Goal: Task Accomplishment & Management: Use online tool/utility

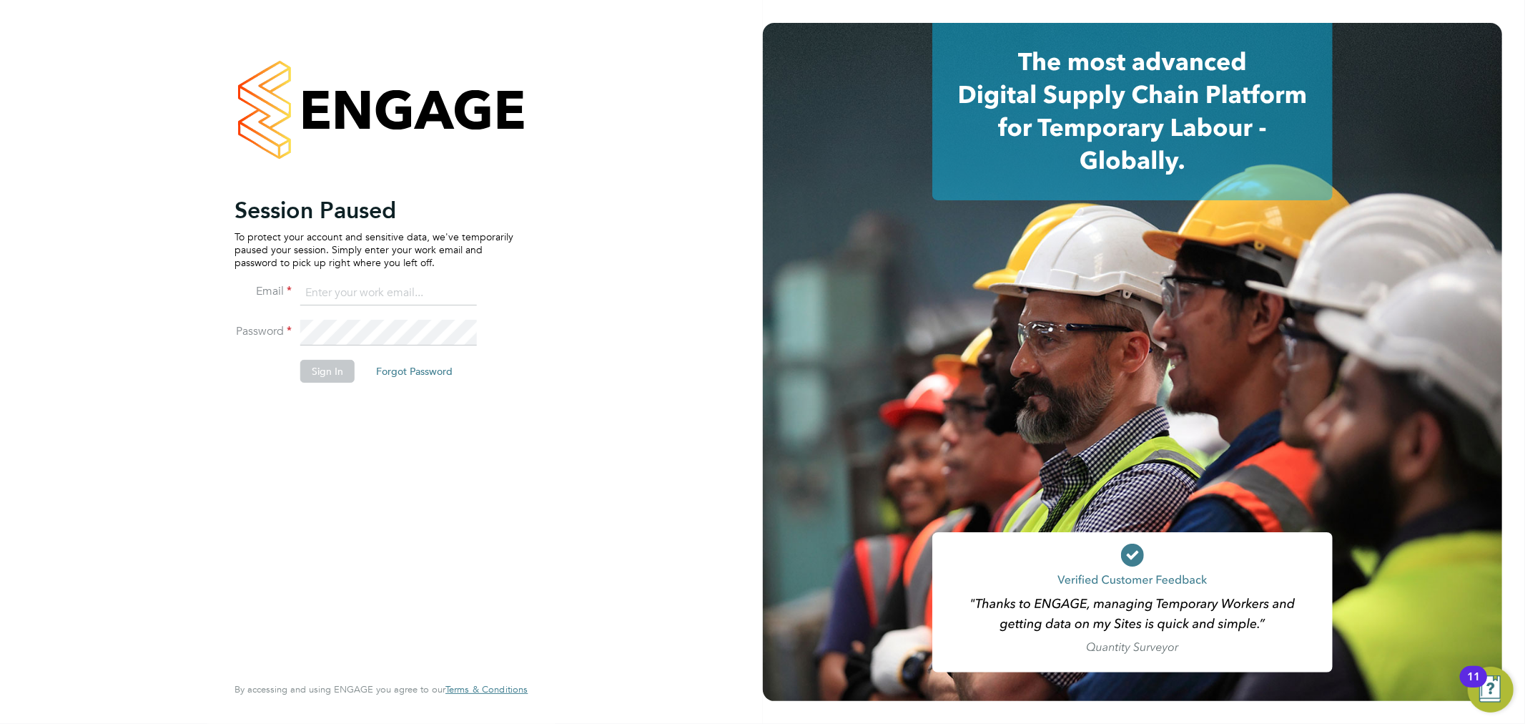
type input "emma.howells@randstad.co.uk"
click at [321, 364] on button "Sign In" at bounding box center [327, 371] width 54 height 23
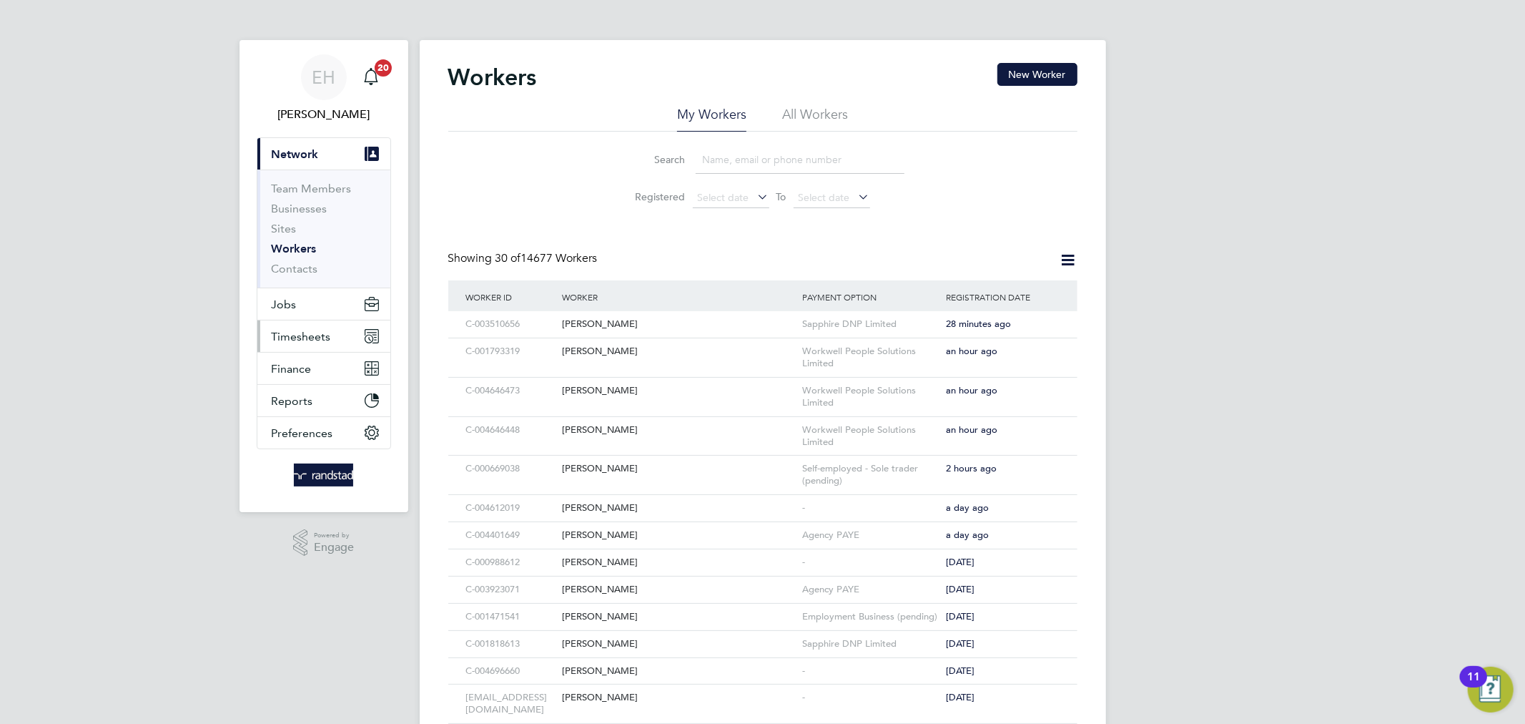
click at [292, 334] on span "Timesheets" at bounding box center [301, 337] width 59 height 14
click at [302, 336] on span "Timesheets" at bounding box center [301, 337] width 59 height 14
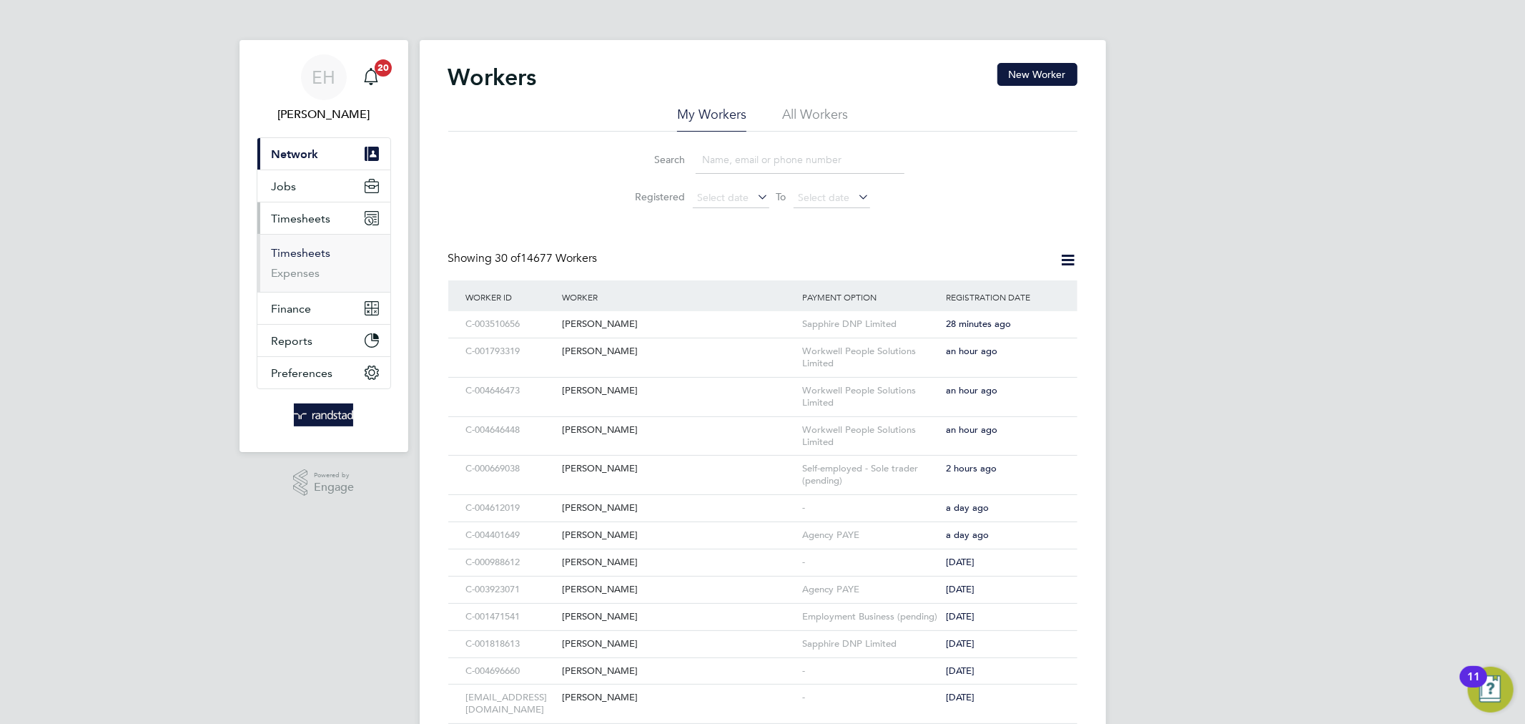
click at [298, 247] on link "Timesheets" at bounding box center [301, 253] width 59 height 14
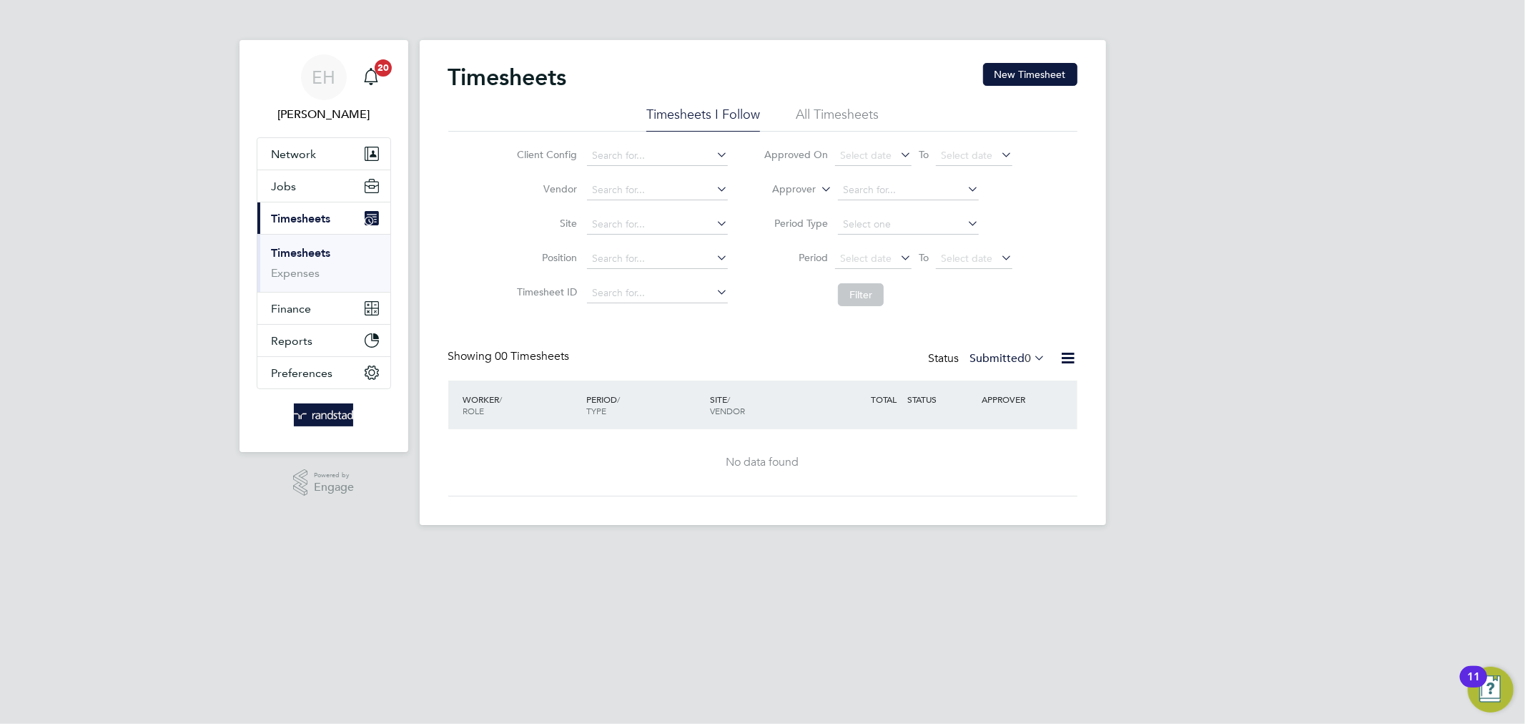
click at [818, 186] on icon at bounding box center [818, 185] width 0 height 13
click at [802, 203] on li "Worker" at bounding box center [781, 206] width 71 height 19
click at [859, 182] on input at bounding box center [908, 190] width 141 height 20
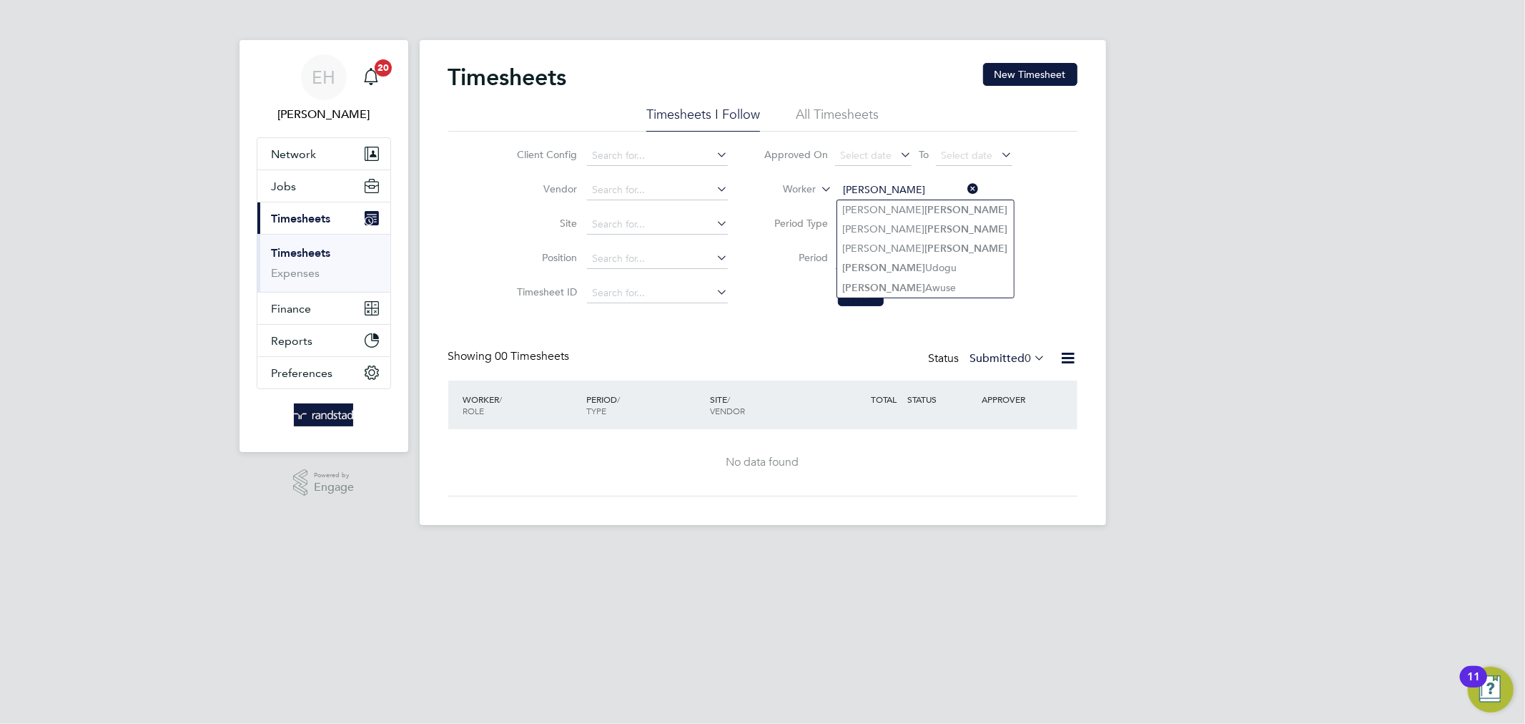
type input "[PERSON_NAME]"
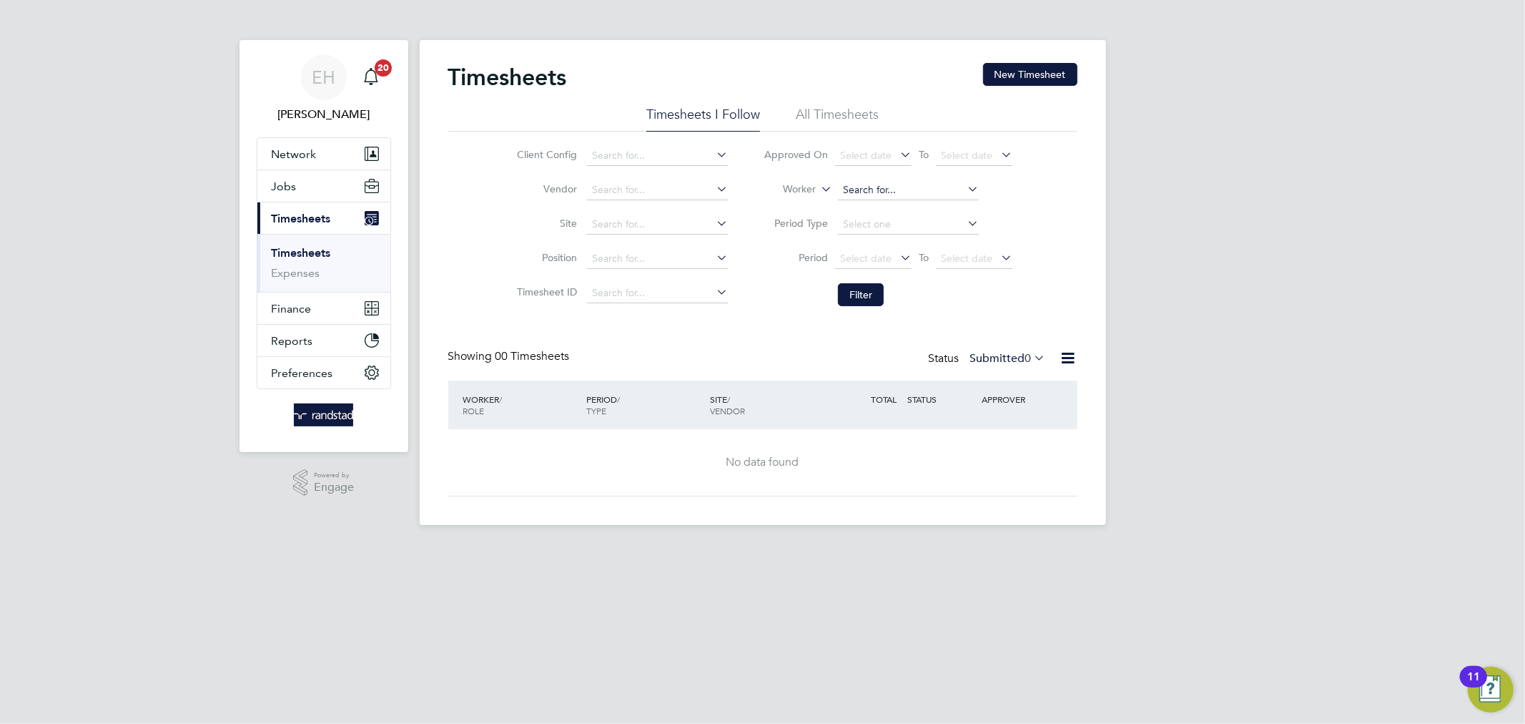
click at [913, 184] on input at bounding box center [908, 190] width 141 height 20
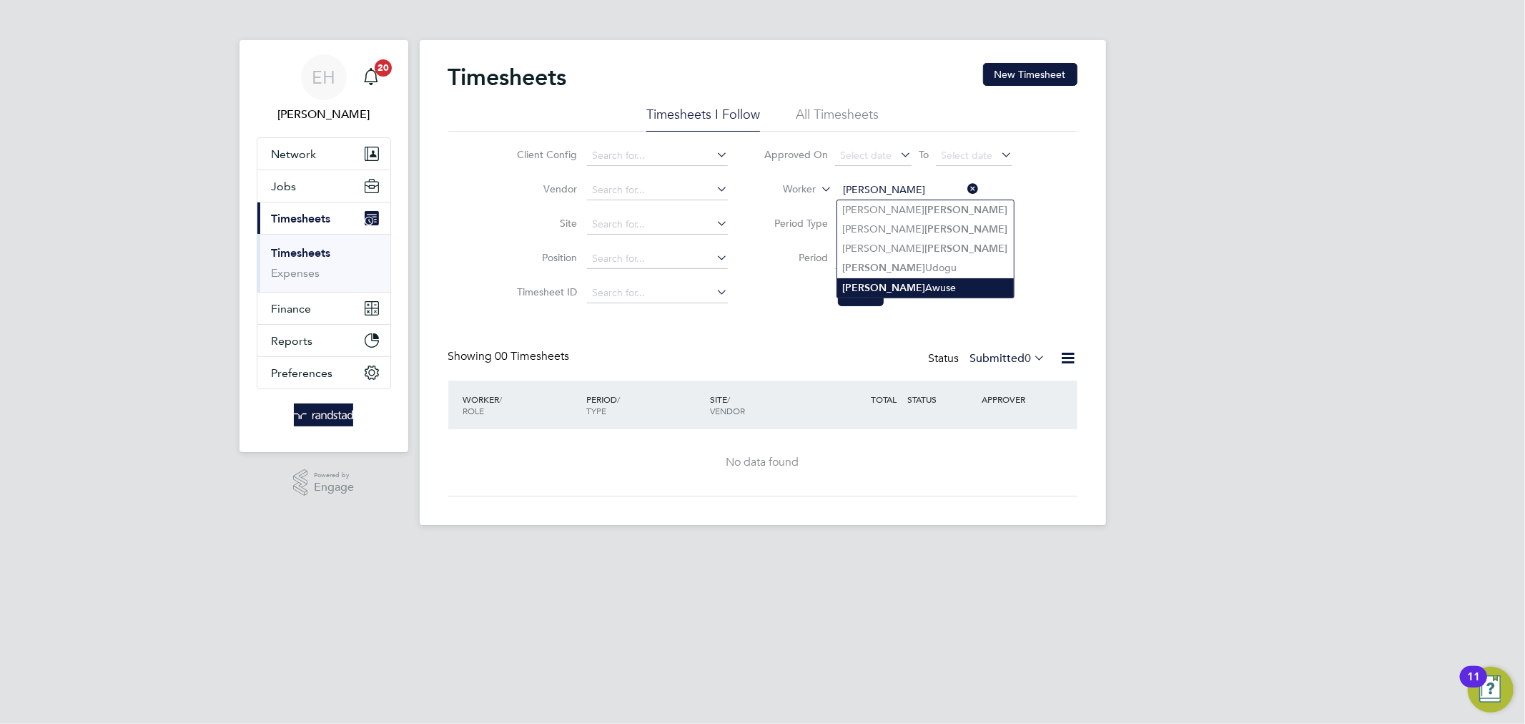
click at [879, 281] on li "[PERSON_NAME] Awuse" at bounding box center [925, 287] width 177 height 19
type input "[PERSON_NAME] Awuse"
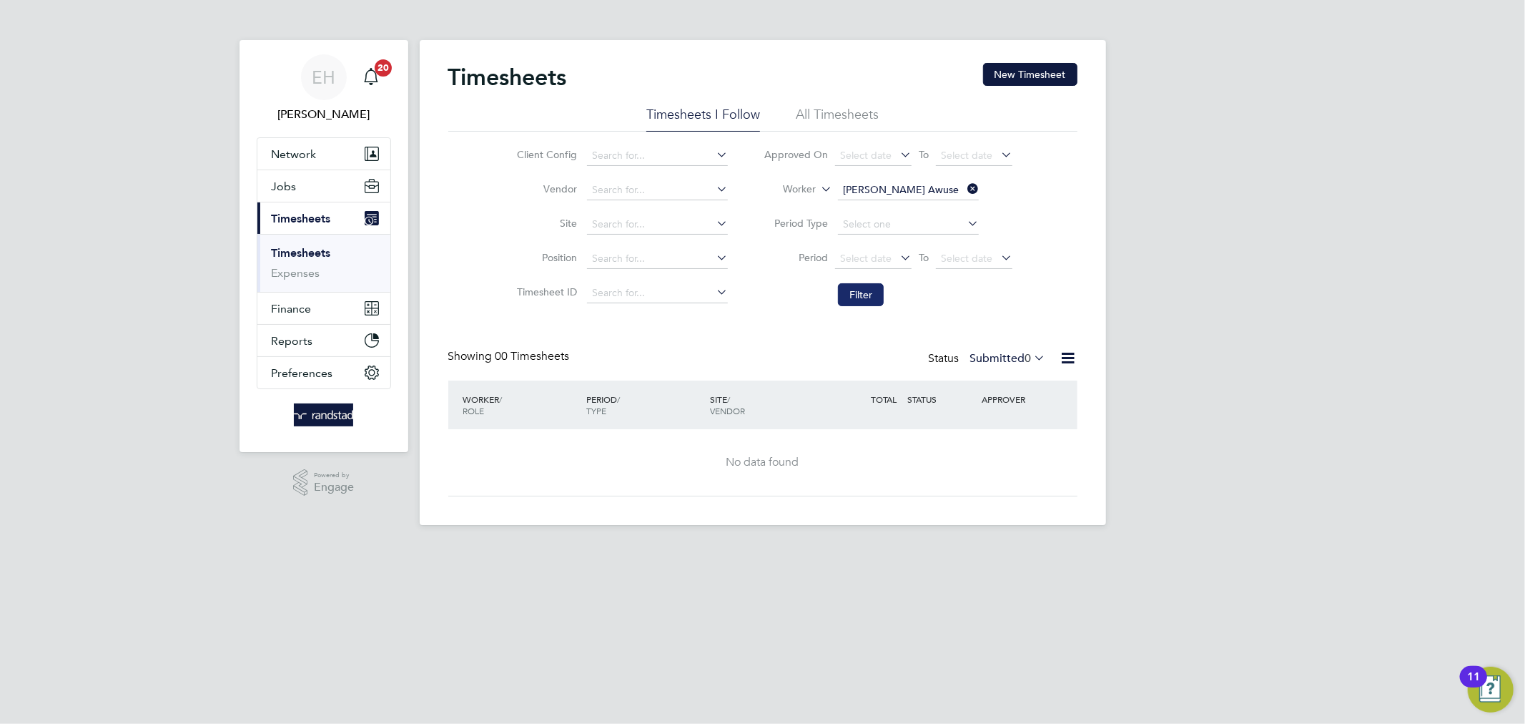
click at [869, 297] on button "Filter" at bounding box center [861, 294] width 46 height 23
